Goal: Task Accomplishment & Management: Use online tool/utility

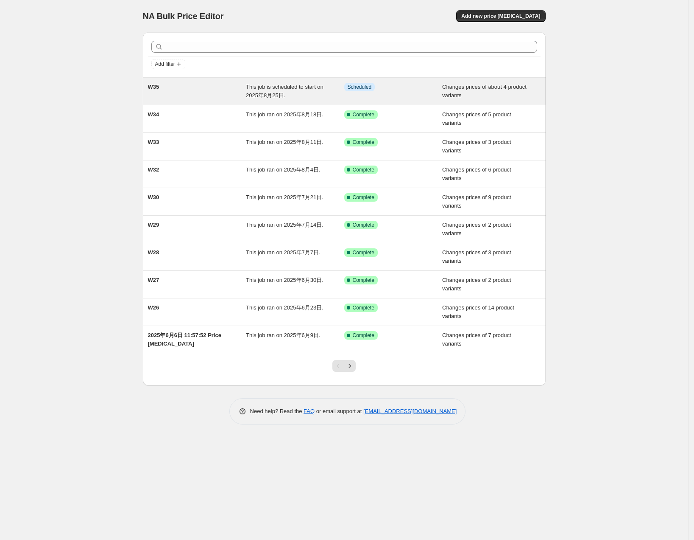
click at [310, 93] on div "This job is scheduled to start on 2025年8月25日." at bounding box center [295, 91] width 98 height 17
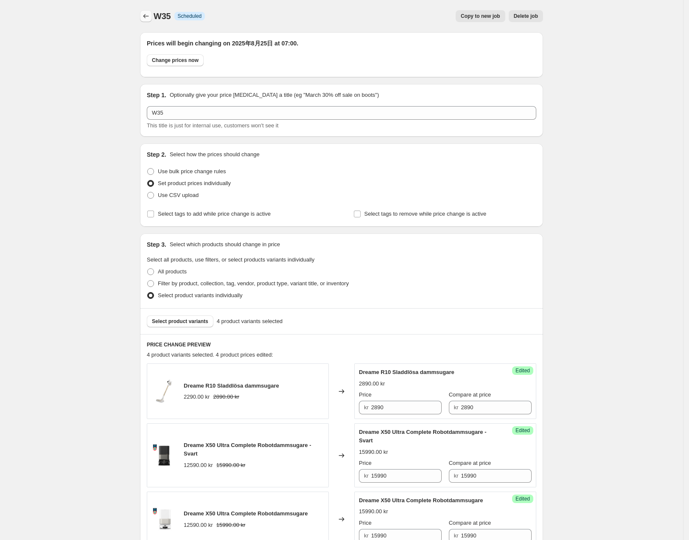
click at [146, 11] on button "Price change jobs" at bounding box center [146, 16] width 12 height 12
